Goal: Navigation & Orientation: Go to known website

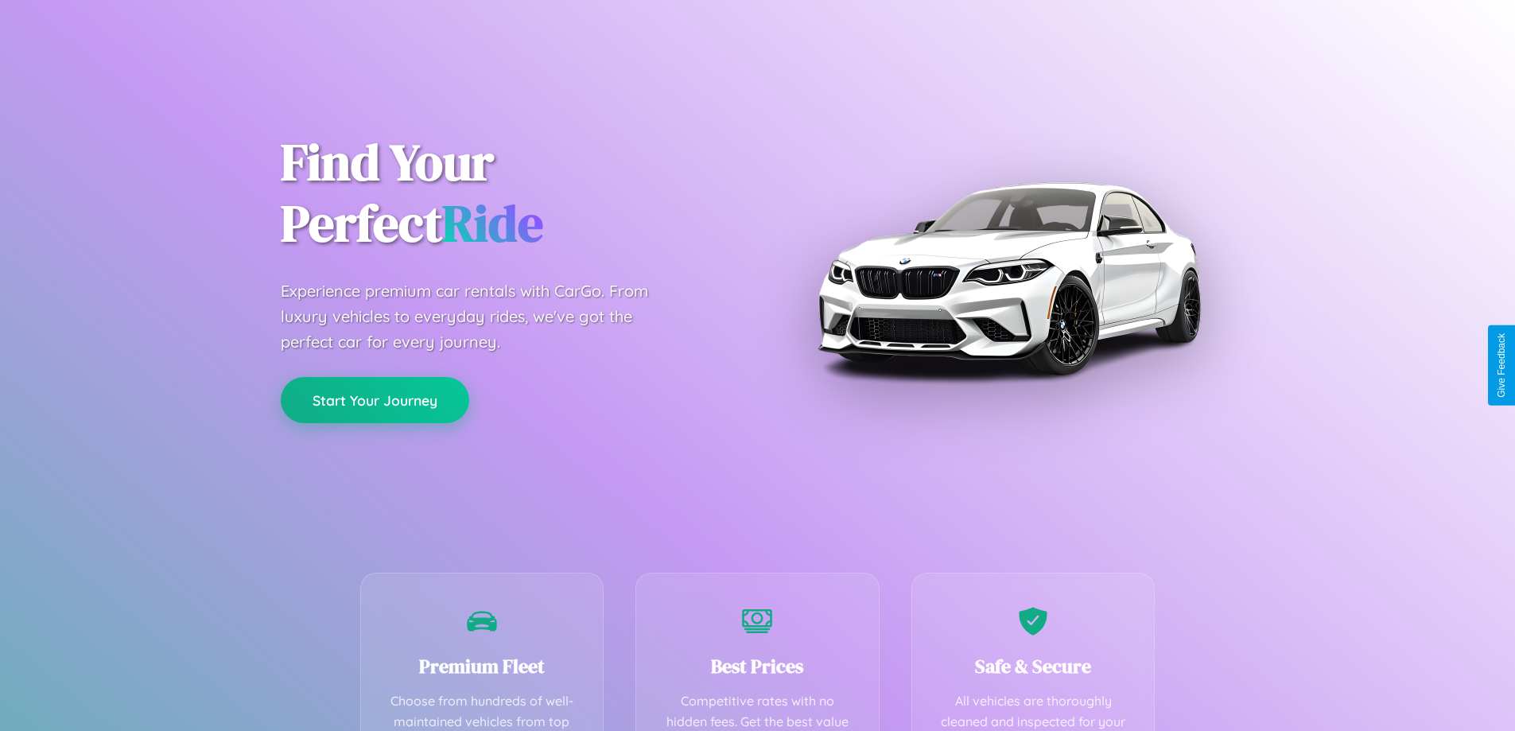
click at [375, 401] on button "Start Your Journey" at bounding box center [375, 400] width 189 height 46
click at [375, 399] on button "Start Your Journey" at bounding box center [375, 400] width 189 height 46
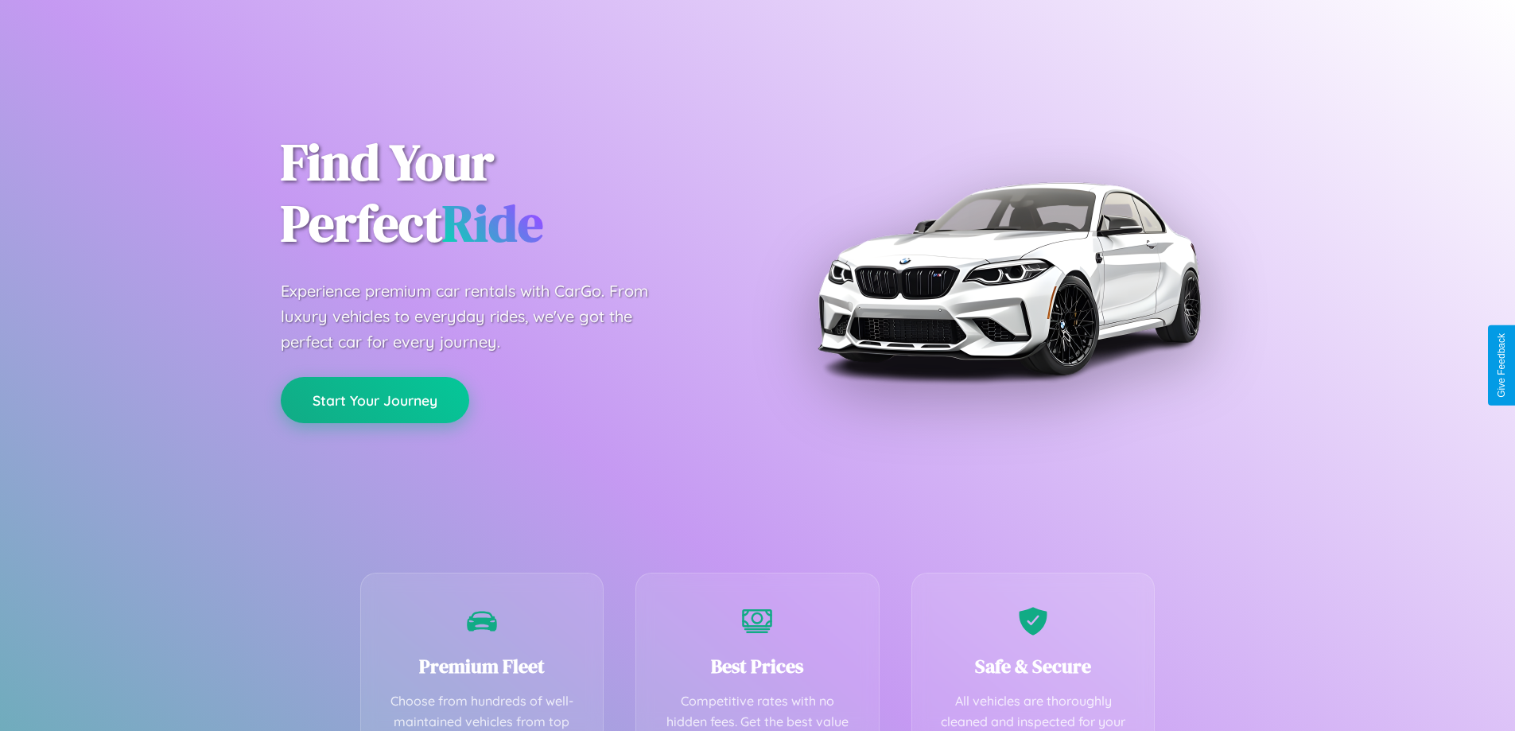
click at [375, 399] on button "Start Your Journey" at bounding box center [375, 400] width 189 height 46
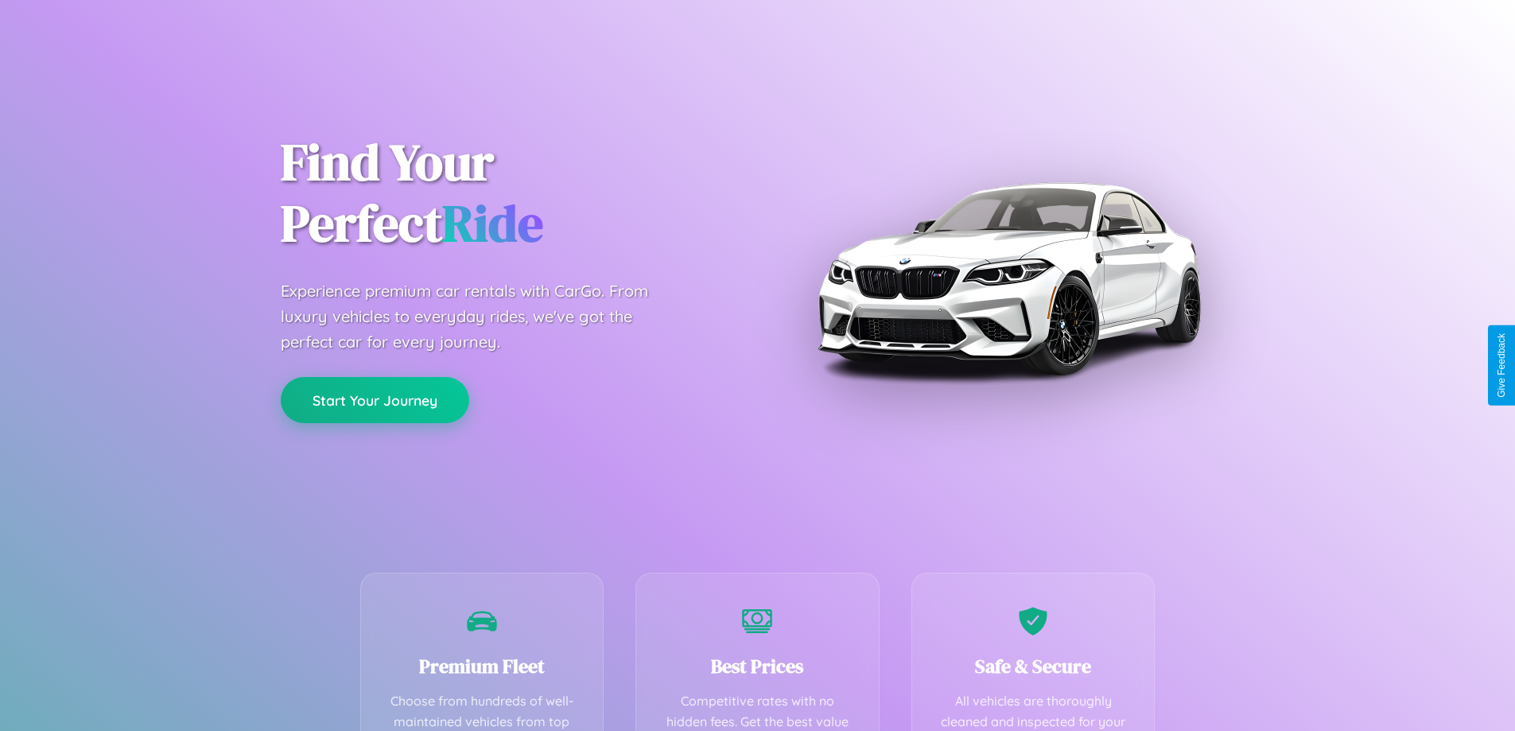
click at [375, 399] on button "Start Your Journey" at bounding box center [375, 400] width 189 height 46
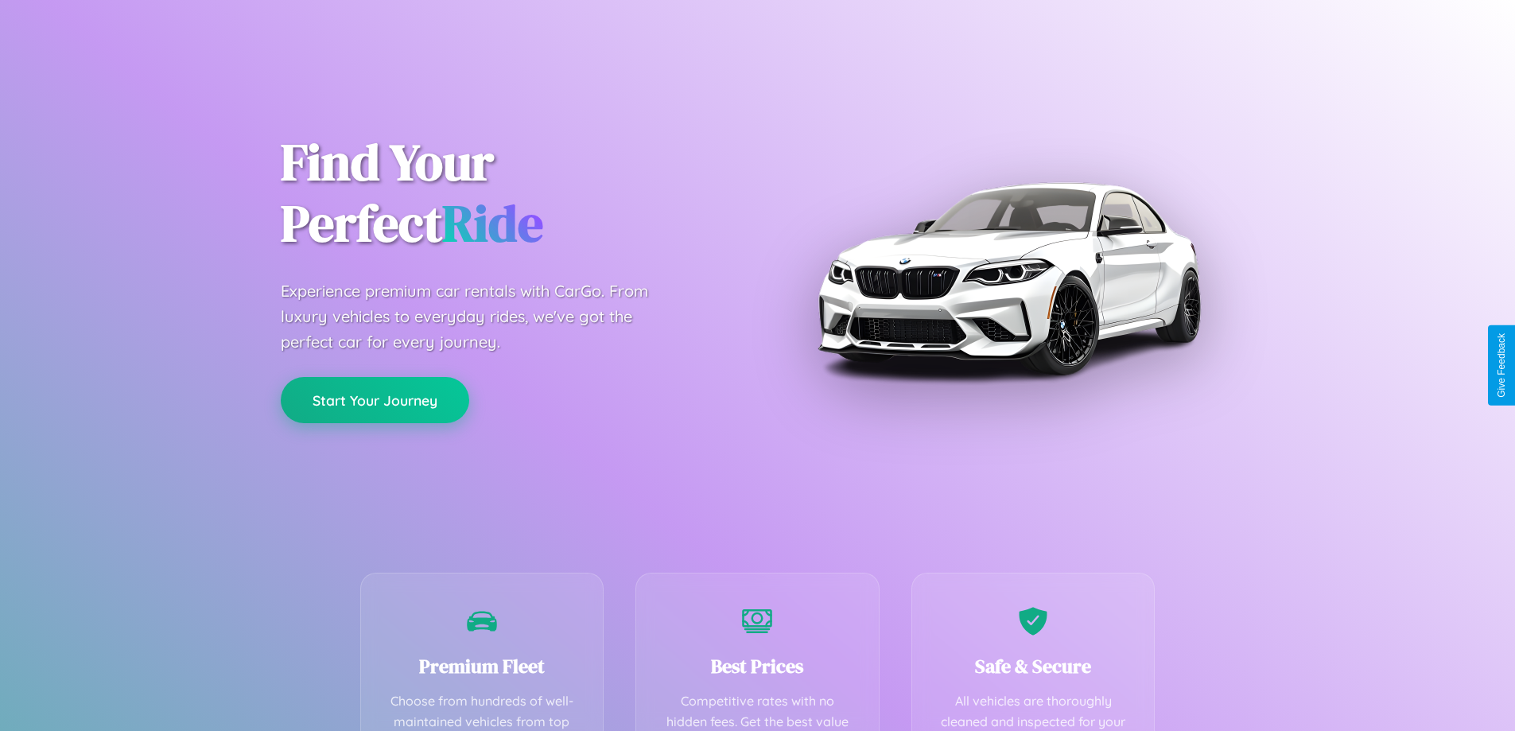
click at [375, 399] on button "Start Your Journey" at bounding box center [375, 400] width 189 height 46
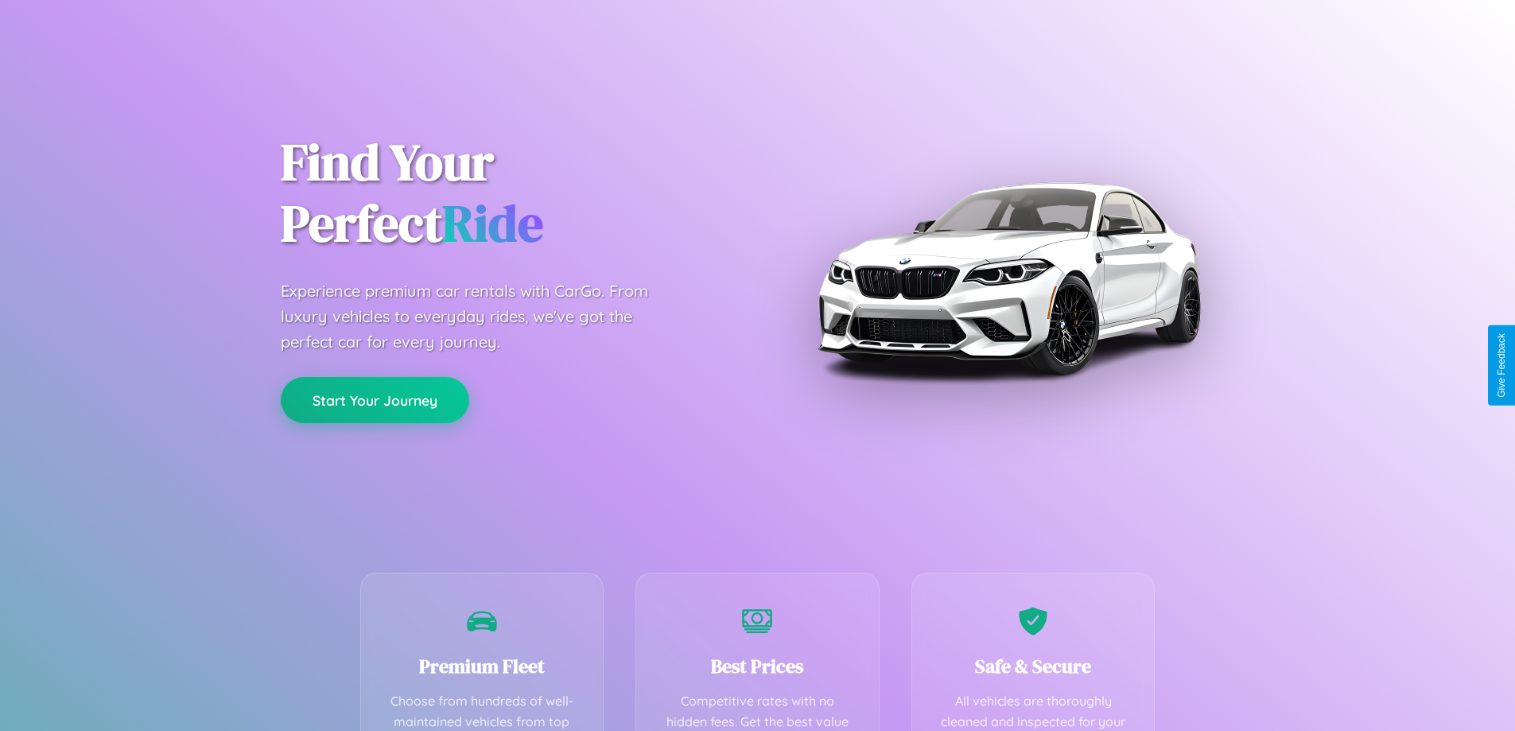
click at [375, 399] on button "Start Your Journey" at bounding box center [375, 400] width 189 height 46
